Goal: Transaction & Acquisition: Obtain resource

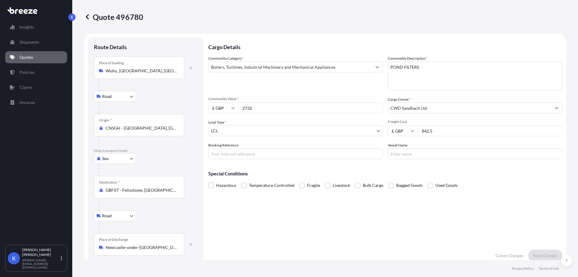
select select "Road"
select select "Sea"
select select "Road"
select select "1"
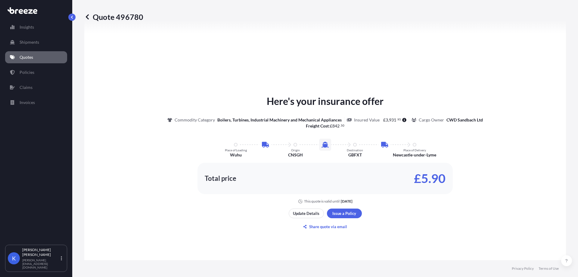
drag, startPoint x: 433, startPoint y: 60, endPoint x: 285, endPoint y: 77, distance: 148.2
click at [433, 60] on div "Here's your insurance offer Commodity Category Boilers, Turbines, Industrial Ma…" at bounding box center [325, 162] width 465 height 368
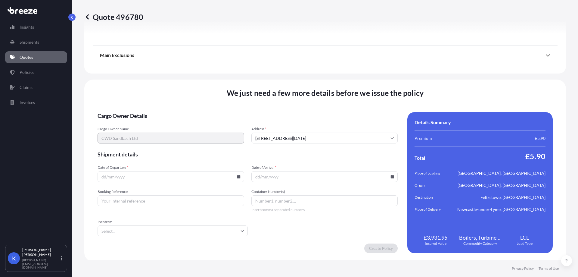
scroll to position [798, 0]
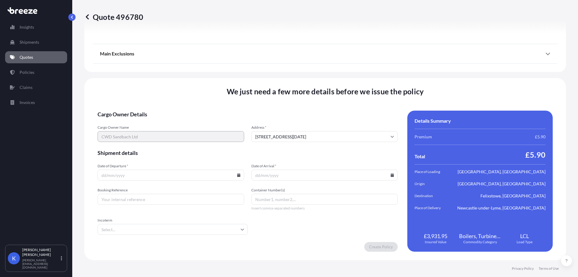
click at [199, 176] on input "Date of Departure *" at bounding box center [171, 174] width 147 height 11
click at [237, 175] on icon at bounding box center [238, 175] width 3 height 4
click at [193, 123] on button "16" at bounding box center [188, 120] width 10 height 10
type input "[DATE]"
click at [316, 176] on input "Date of Arrival *" at bounding box center [324, 174] width 147 height 11
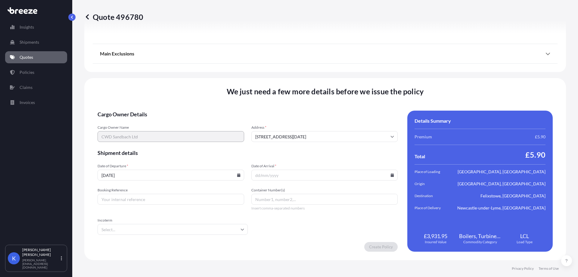
click at [391, 176] on icon at bounding box center [392, 175] width 3 height 4
click at [292, 80] on icon at bounding box center [291, 81] width 2 height 3
click at [333, 113] on button "10" at bounding box center [329, 109] width 10 height 10
type input "[DATE]"
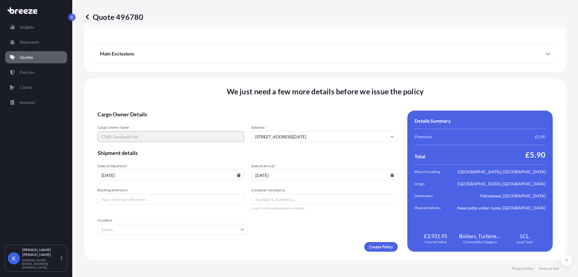
click at [170, 202] on input "Booking Reference" at bounding box center [171, 199] width 147 height 11
type input "SIJ002315"
click at [219, 231] on input "Incoterm" at bounding box center [173, 229] width 150 height 11
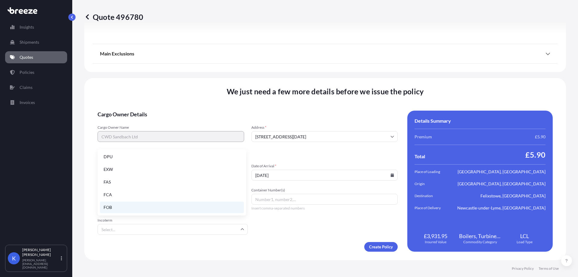
click at [126, 203] on li "FOB" at bounding box center [172, 206] width 144 height 11
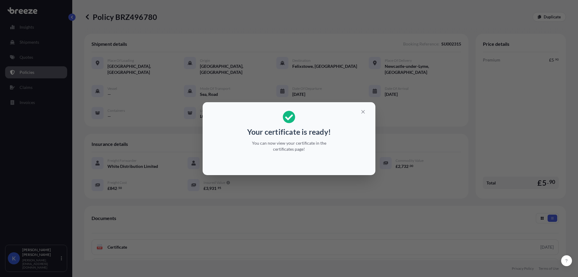
click at [349, 142] on h2 "Your certificate is ready! You can now view your certificate in the certificate…" at bounding box center [288, 131] width 163 height 49
click at [368, 113] on button "button" at bounding box center [363, 112] width 15 height 10
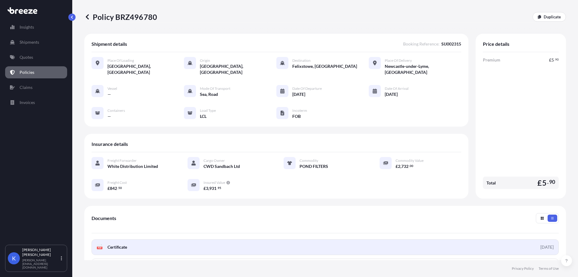
click at [126, 244] on span "Certificate" at bounding box center [117, 247] width 20 height 6
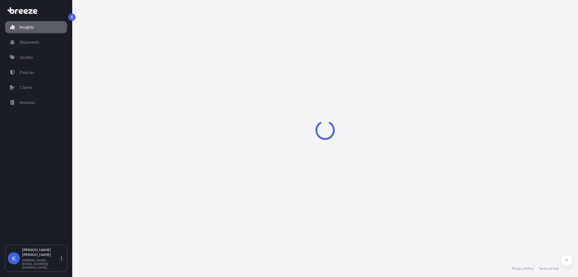
select select "2025"
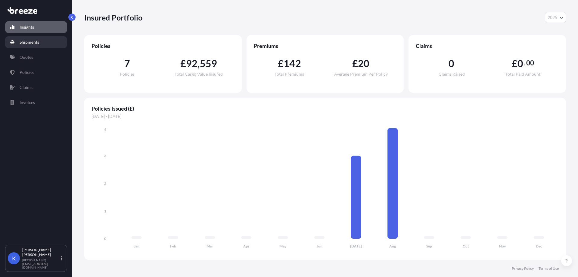
click at [44, 45] on link "Shipments" at bounding box center [36, 42] width 62 height 12
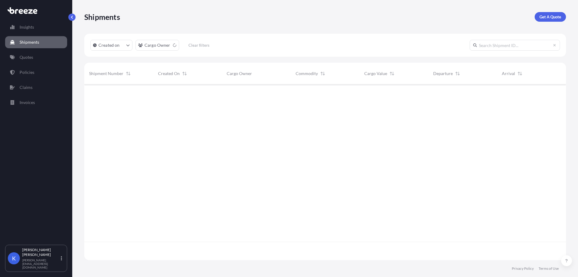
scroll to position [193, 477]
click at [48, 98] on link "Invoices" at bounding box center [36, 102] width 62 height 12
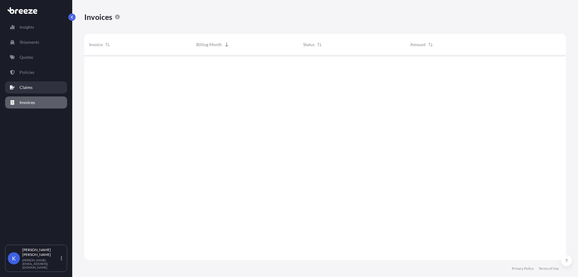
scroll to position [206, 477]
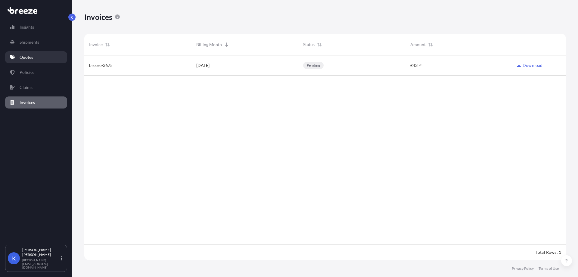
click at [45, 57] on link "Quotes" at bounding box center [36, 57] width 62 height 12
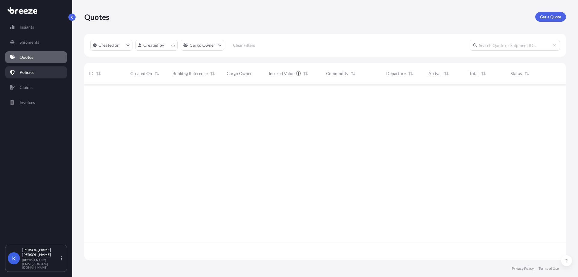
scroll to position [174, 477]
click at [47, 74] on link "Policies" at bounding box center [36, 72] width 62 height 12
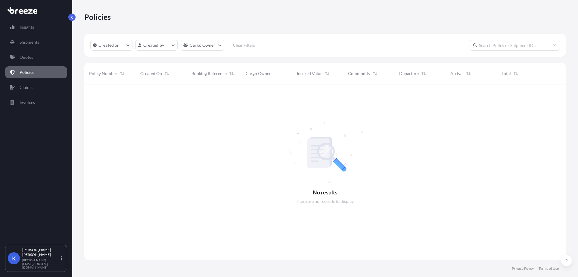
scroll to position [174, 477]
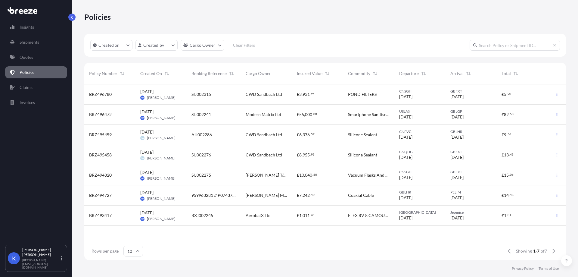
click at [325, 102] on div "£ 3 , 931 . 95" at bounding box center [317, 94] width 51 height 20
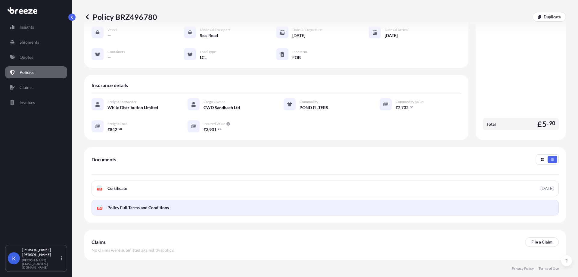
scroll to position [60, 0]
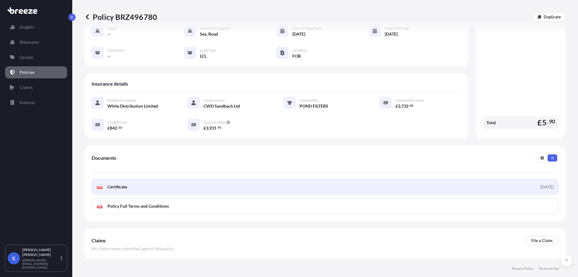
click at [154, 192] on link "PDF Certificate [DATE]" at bounding box center [325, 187] width 467 height 16
